Goal: Ask a question

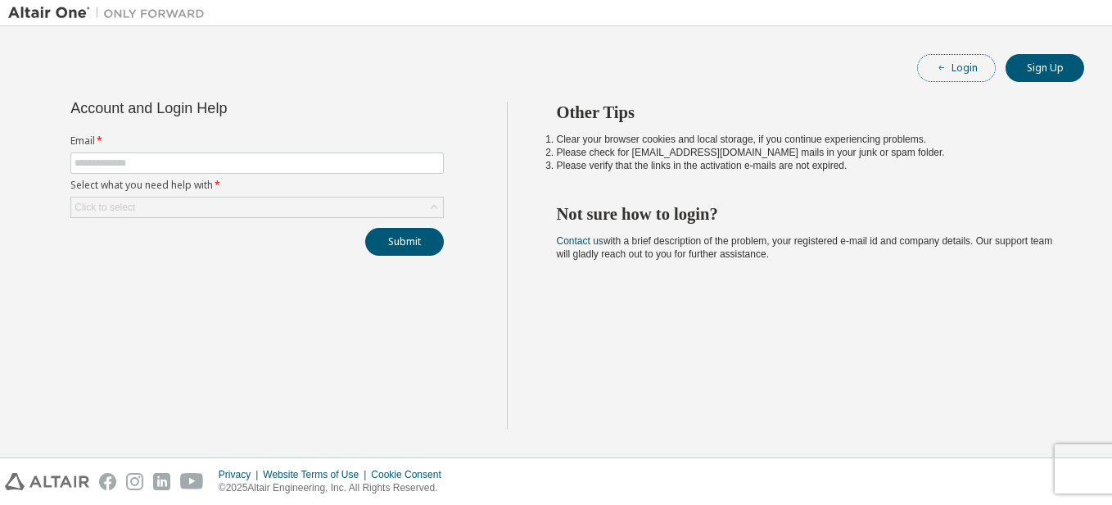
click at [958, 73] on button "Login" at bounding box center [956, 68] width 79 height 28
click at [308, 160] on input "text" at bounding box center [257, 162] width 365 height 13
type input "**********"
click at [272, 203] on div "Click to select" at bounding box center [257, 207] width 372 height 20
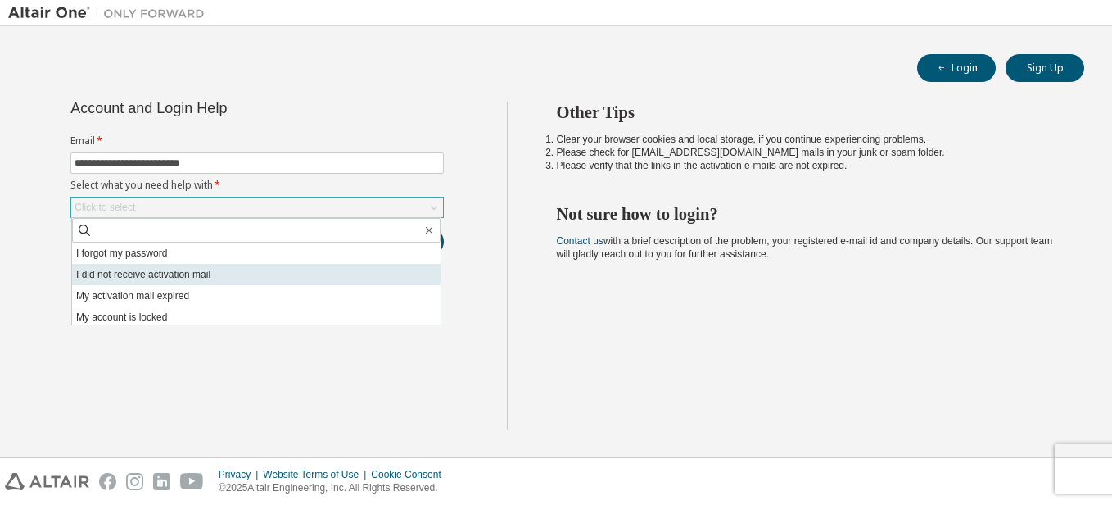
click at [210, 270] on li "I did not receive activation mail" at bounding box center [256, 274] width 369 height 21
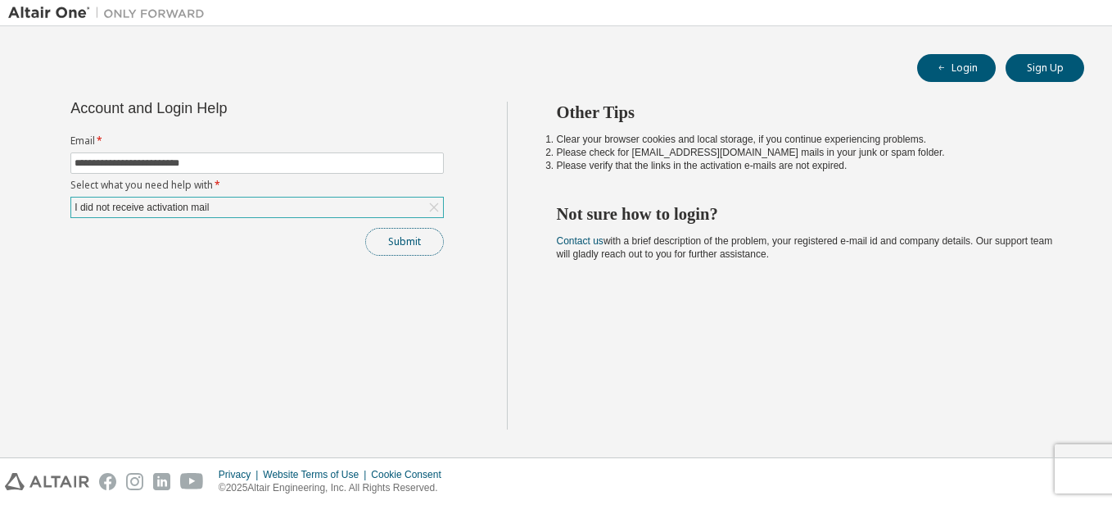
click at [412, 244] on button "Submit" at bounding box center [404, 242] width 79 height 28
click at [428, 249] on button "Submit" at bounding box center [404, 242] width 79 height 28
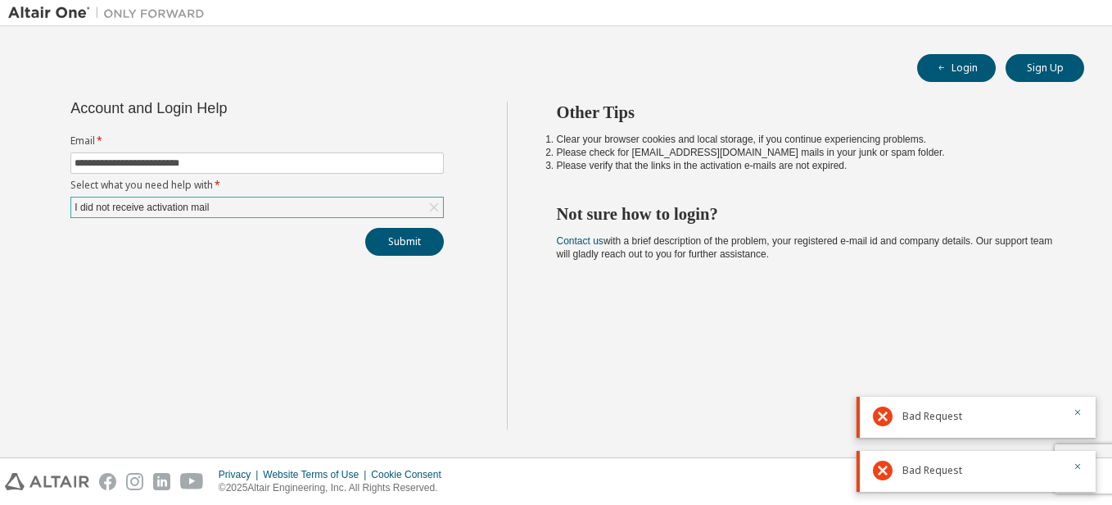
click at [785, 354] on div "Other Tips Clear your browser cookies and local storage, if you continue experi…" at bounding box center [806, 266] width 598 height 328
